Goal: Task Accomplishment & Management: Manage account settings

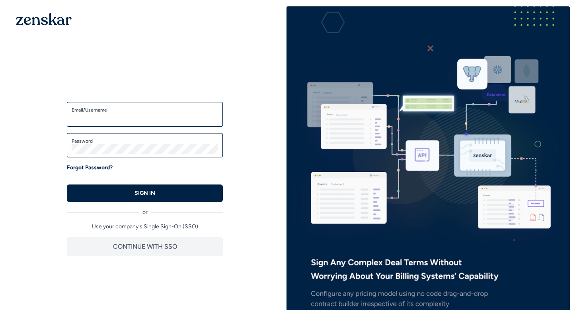
type input "**********"
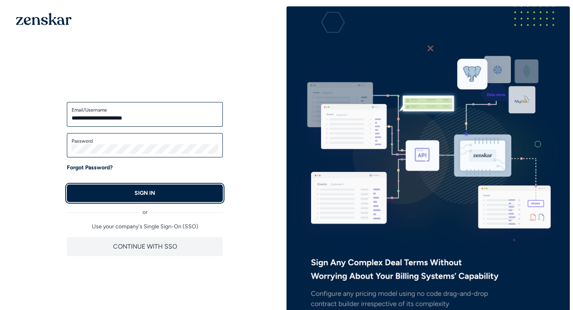
click at [177, 196] on button "SIGN IN" at bounding box center [145, 193] width 156 height 18
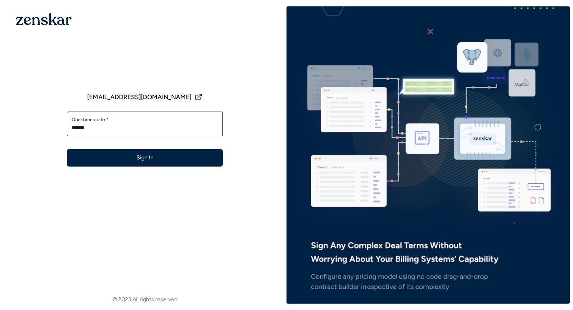
type input "******"
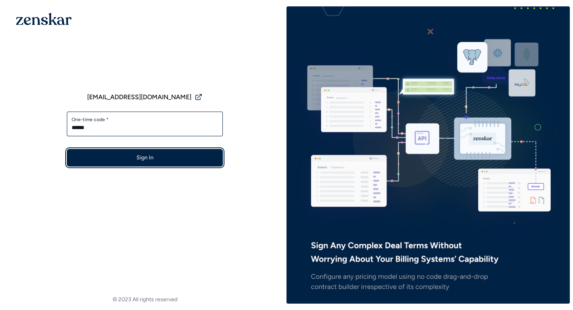
click at [164, 158] on button "Sign In" at bounding box center [145, 158] width 156 height 18
